Goal: Navigation & Orientation: Understand site structure

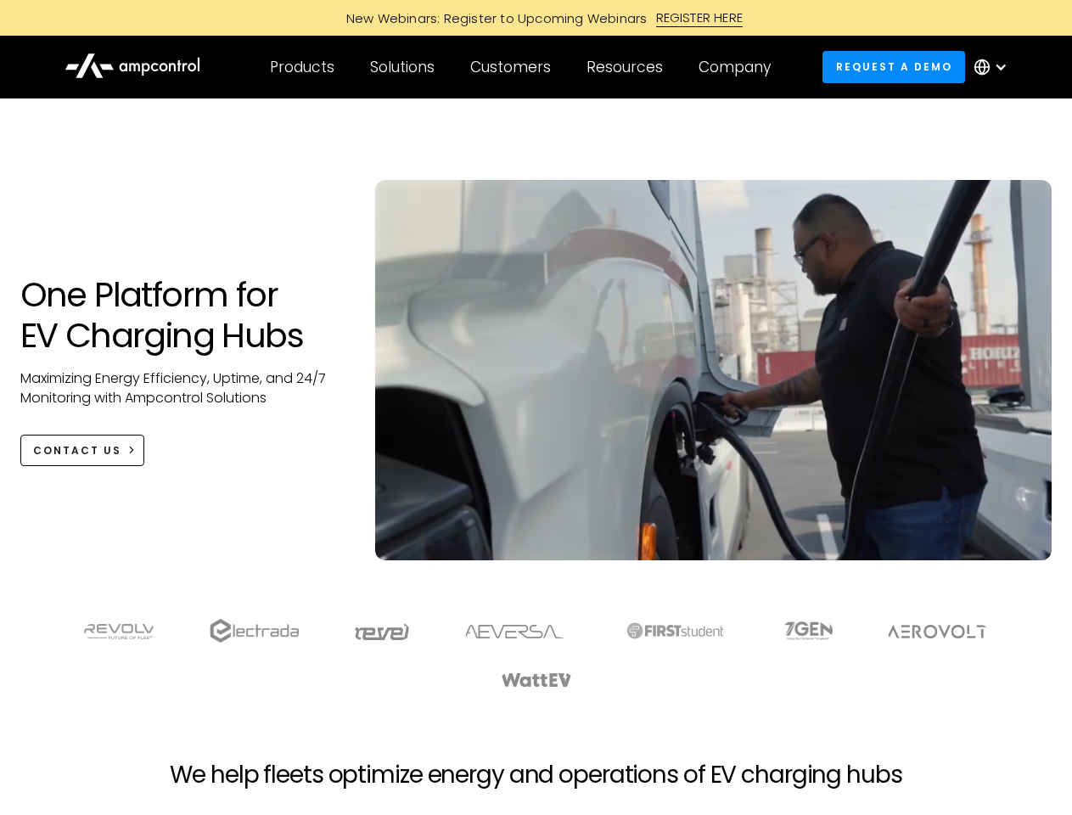
click at [522, 67] on div "Customers" at bounding box center [510, 67] width 81 height 19
click at [301, 67] on div "Products" at bounding box center [302, 67] width 64 height 19
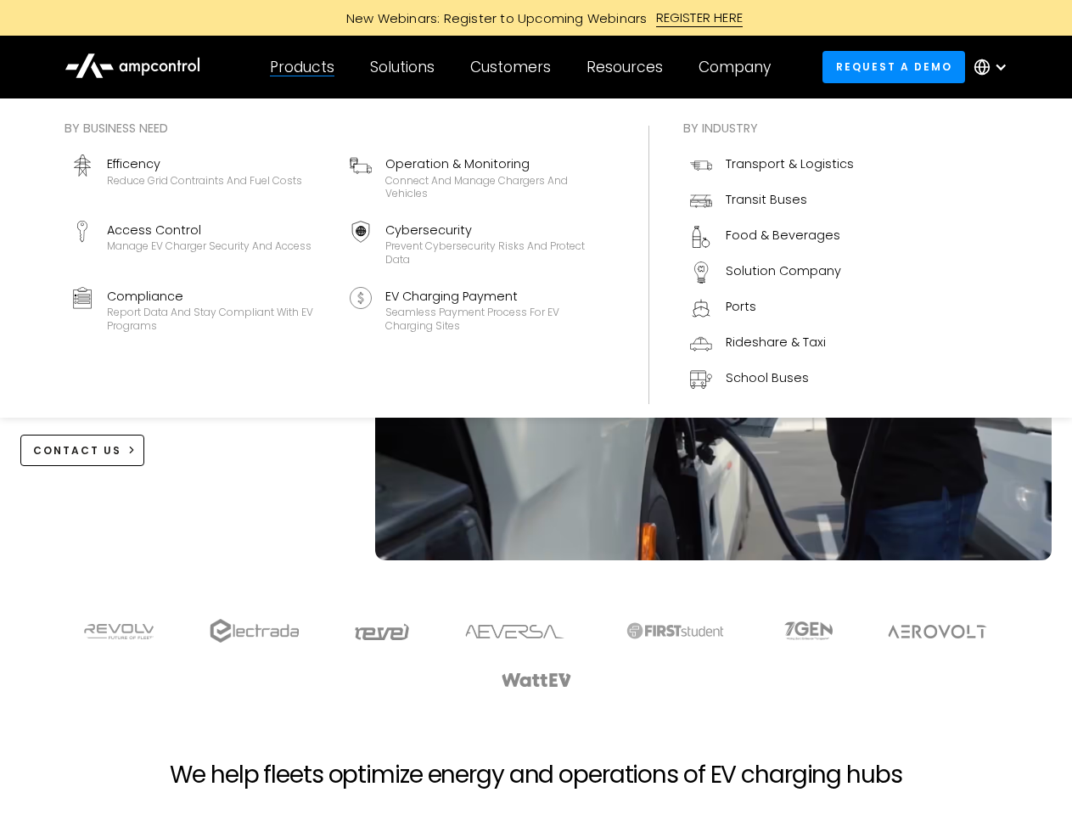
click at [403, 67] on div "Solutions" at bounding box center [402, 67] width 64 height 19
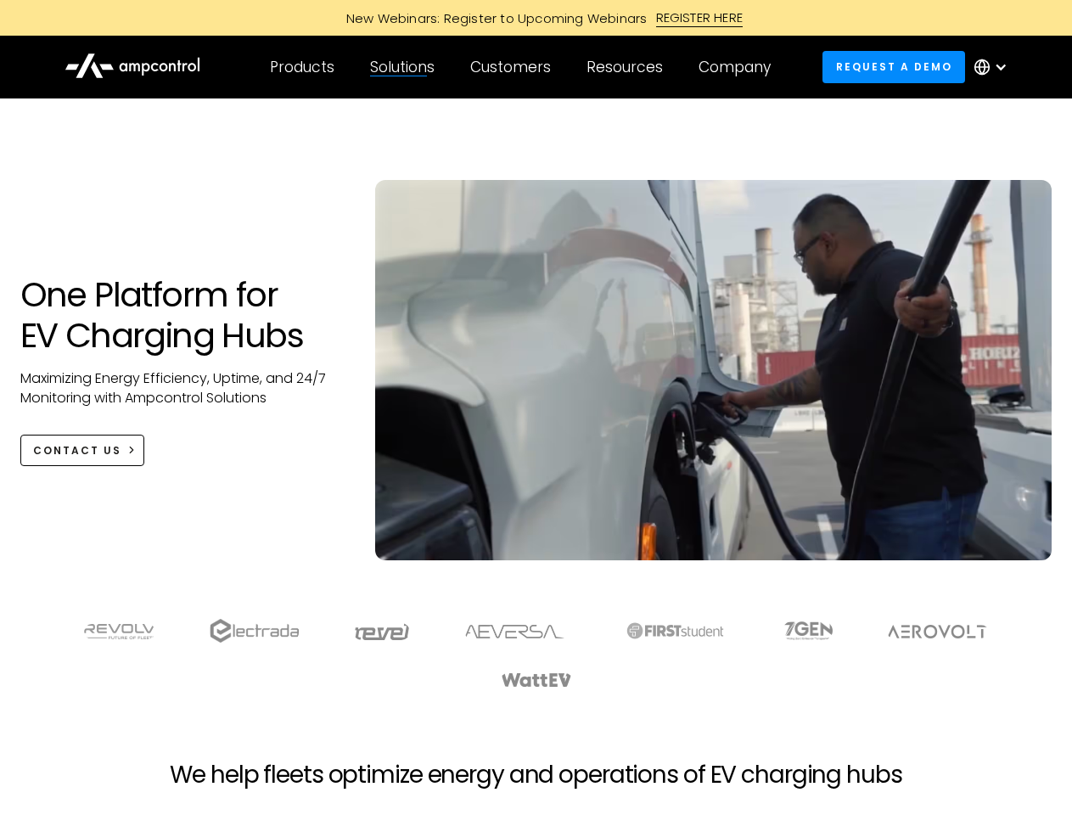
click at [513, 67] on div "Customers" at bounding box center [510, 67] width 81 height 19
click at [628, 67] on div "Resources" at bounding box center [624, 67] width 76 height 19
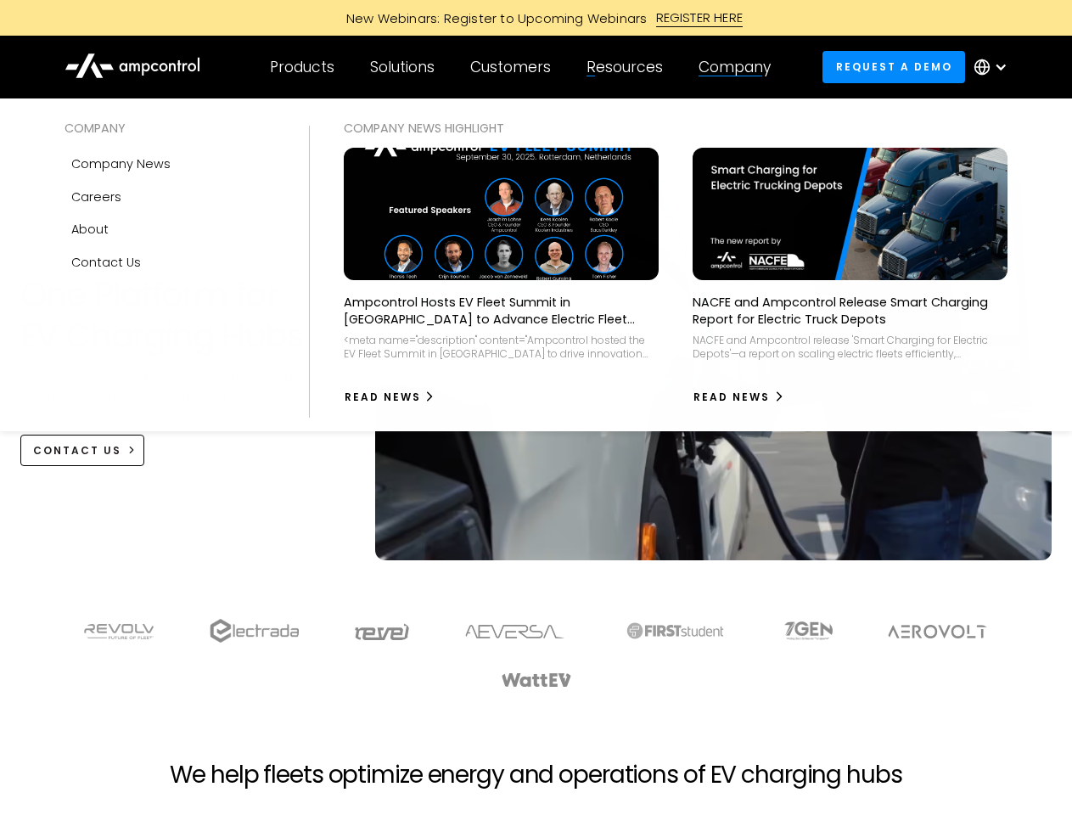
click at [740, 67] on div "Company" at bounding box center [734, 67] width 72 height 19
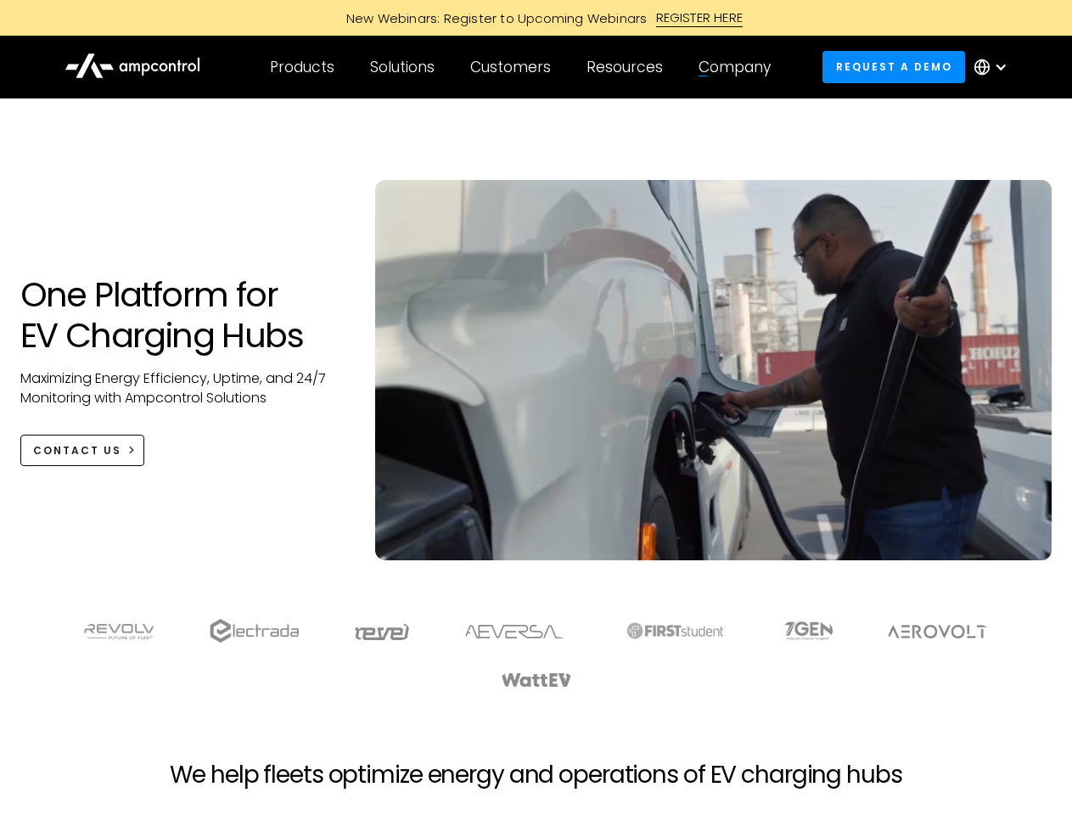
click at [995, 67] on div at bounding box center [1001, 67] width 14 height 14
